Goal: Information Seeking & Learning: Learn about a topic

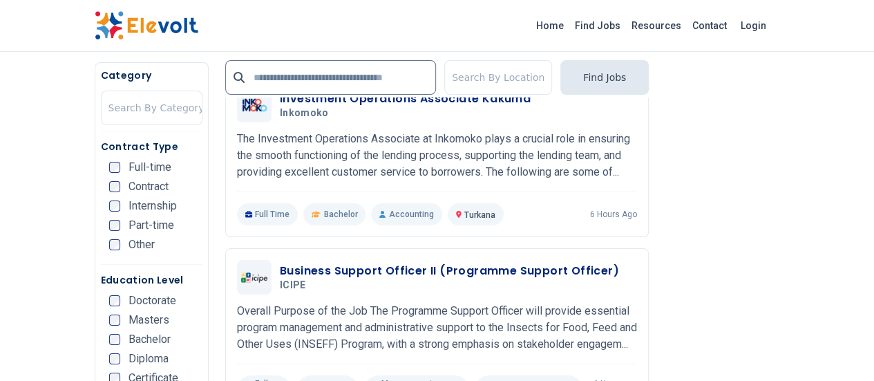
scroll to position [2545, 0]
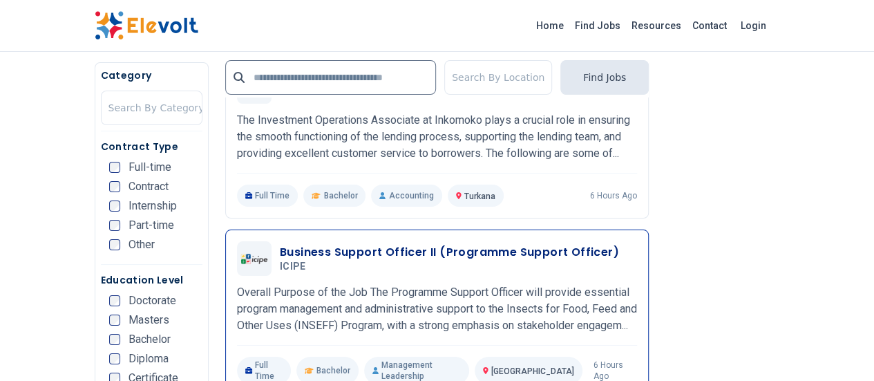
click at [350, 241] on div "Business Support Officer II (Programme Support Officer) ICIPE 09/09/2025 10/09/…" at bounding box center [437, 258] width 400 height 35
